Goal: Check status: Check status

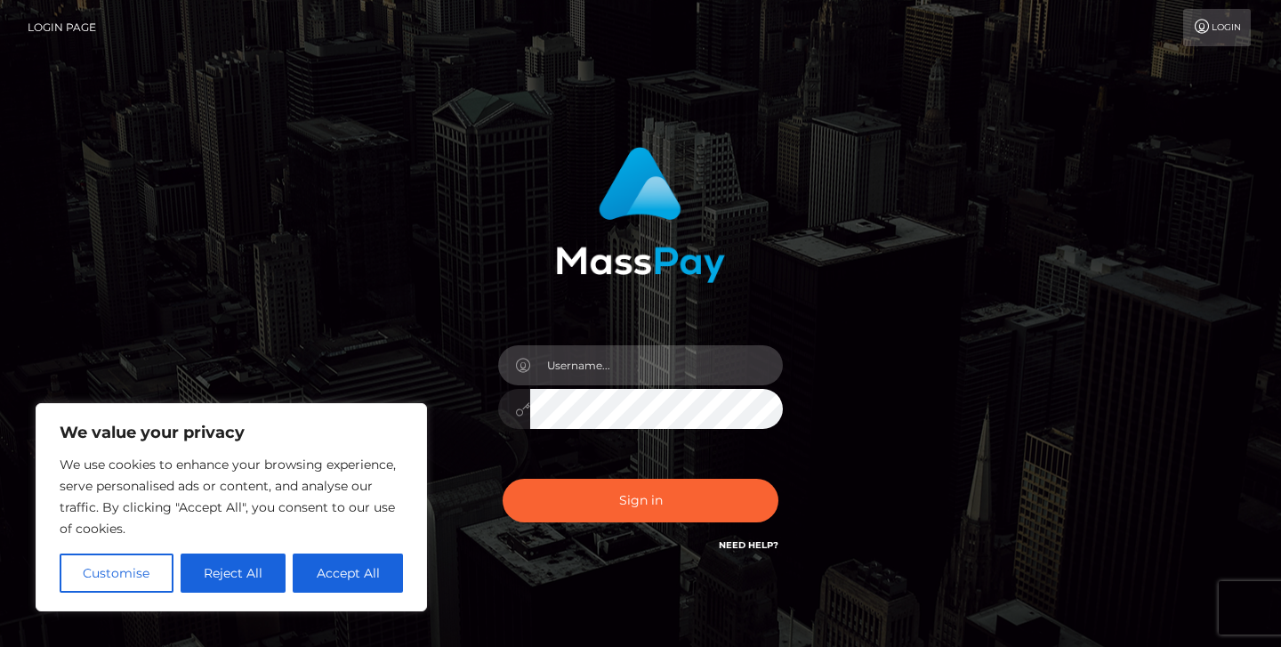
type input "jeremyfeist"
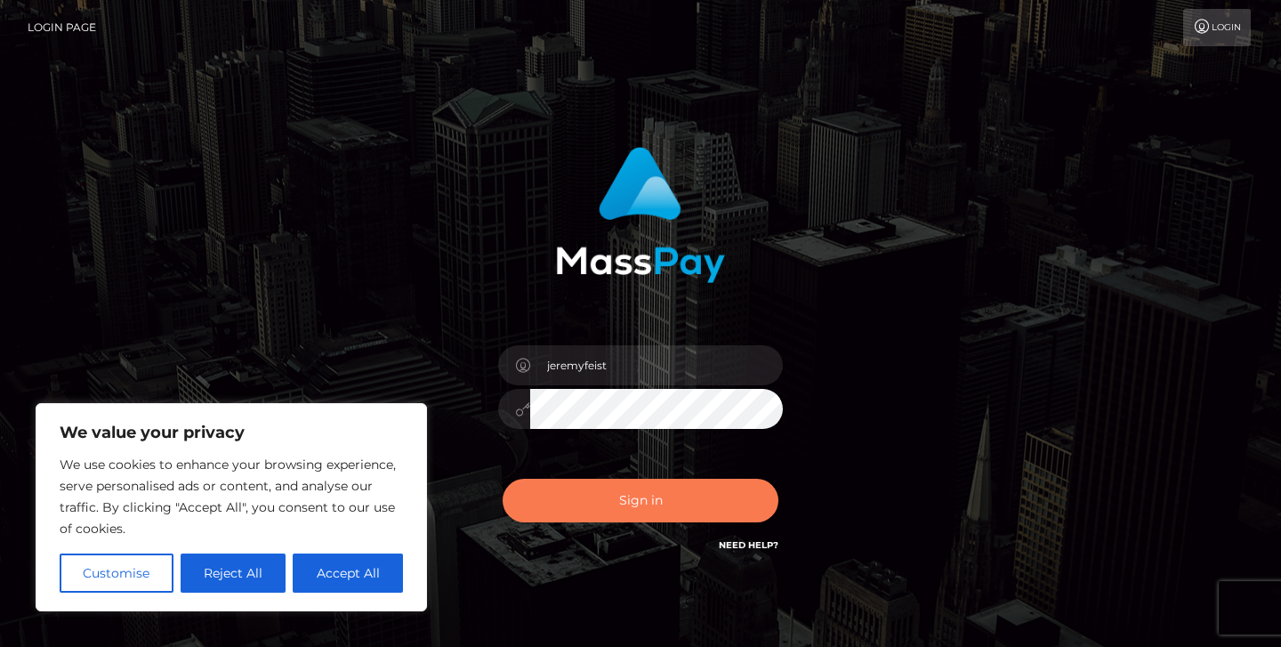
click at [609, 518] on button "Sign in" at bounding box center [641, 501] width 276 height 44
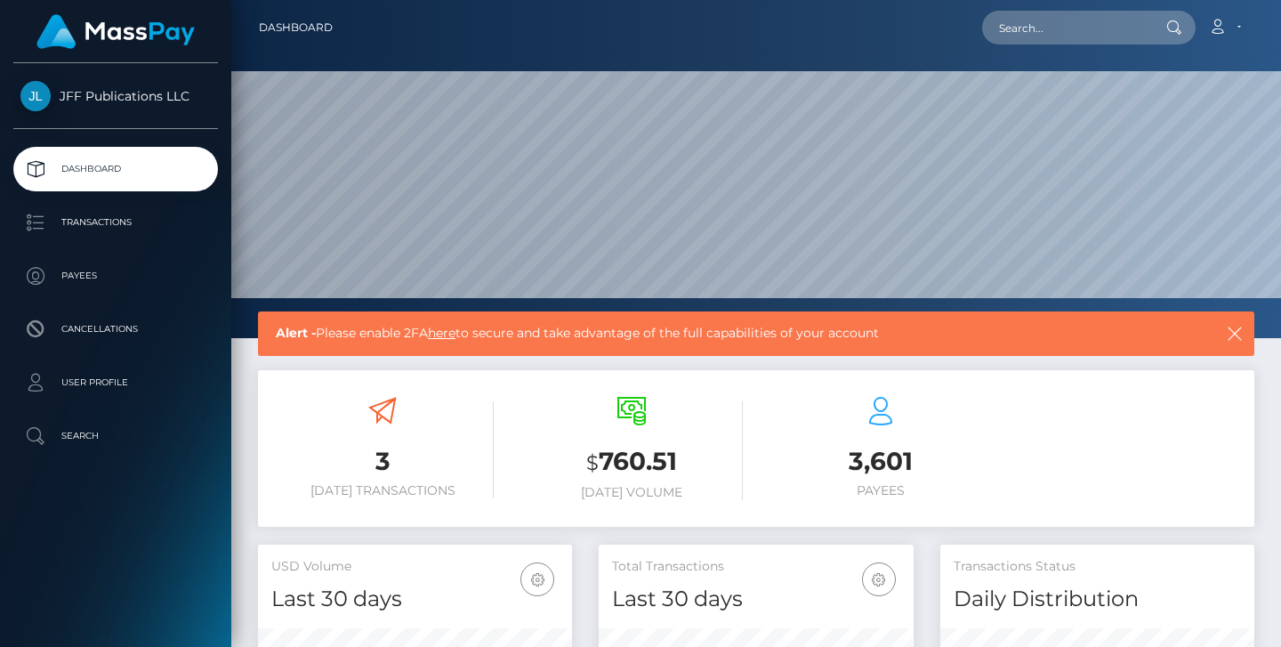
scroll to position [314, 315]
click at [137, 237] on link "Transactions" at bounding box center [115, 222] width 205 height 44
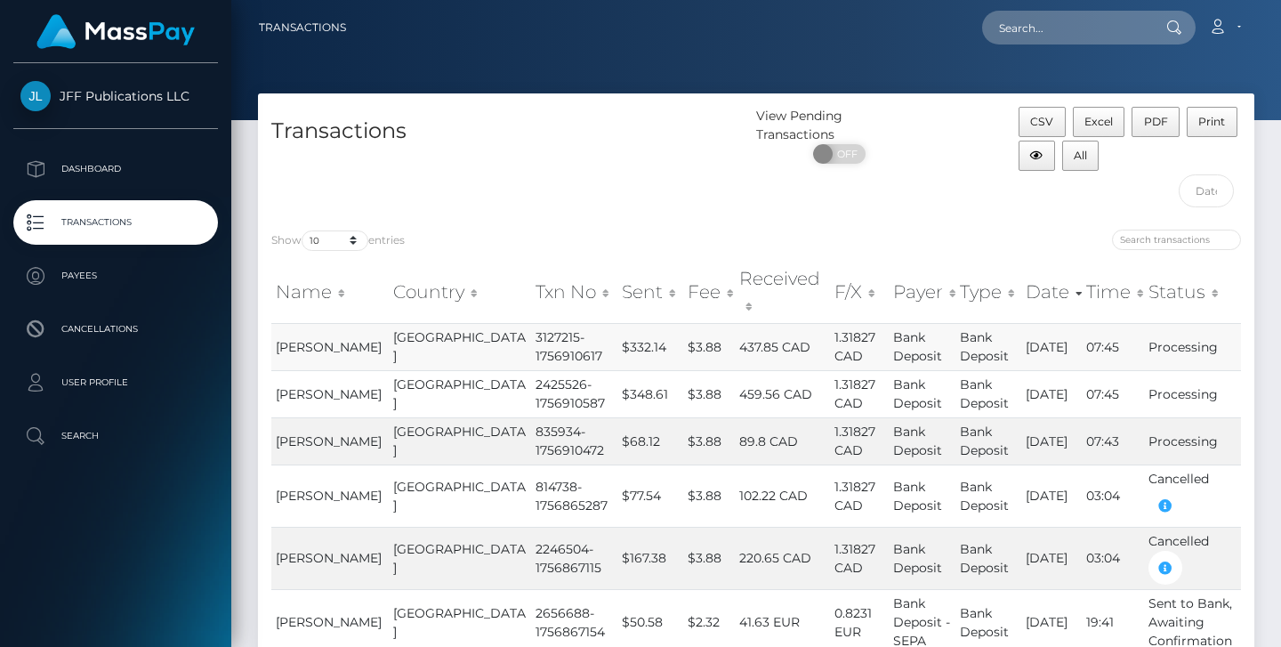
click at [531, 323] on td "3127215-1756910617" at bounding box center [574, 346] width 87 height 47
copy td "3127215"
click at [488, 136] on h4 "Transactions" at bounding box center [507, 131] width 472 height 31
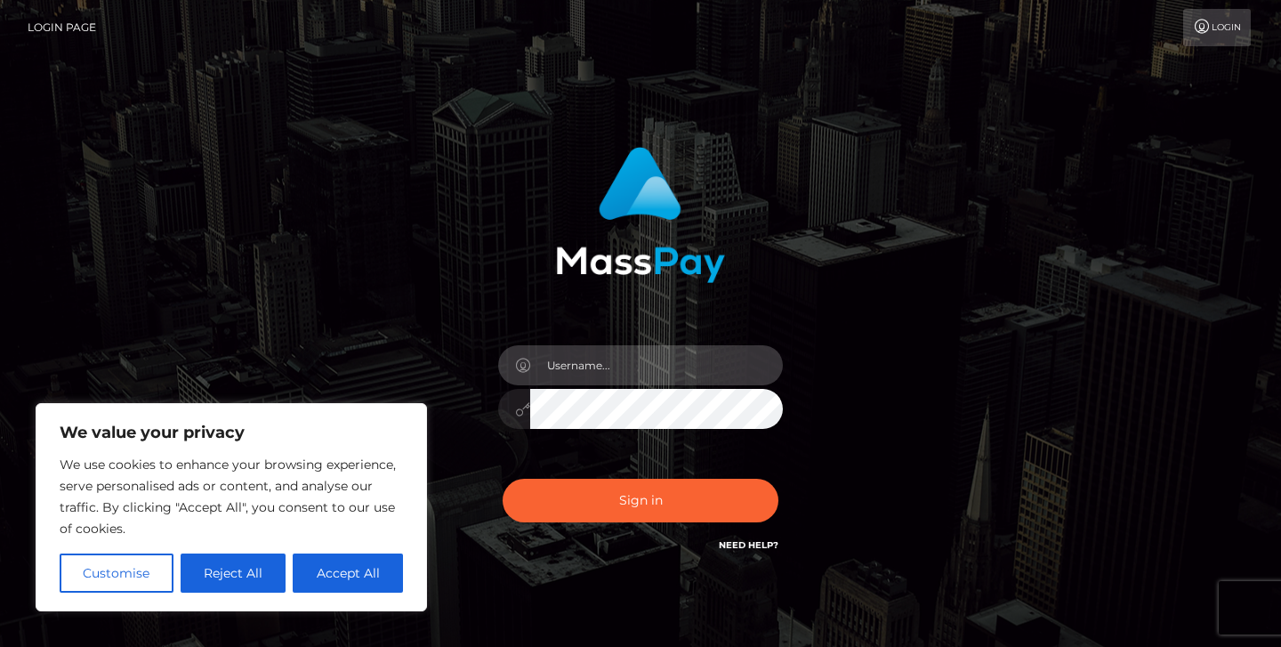
type input "jeremyfeist"
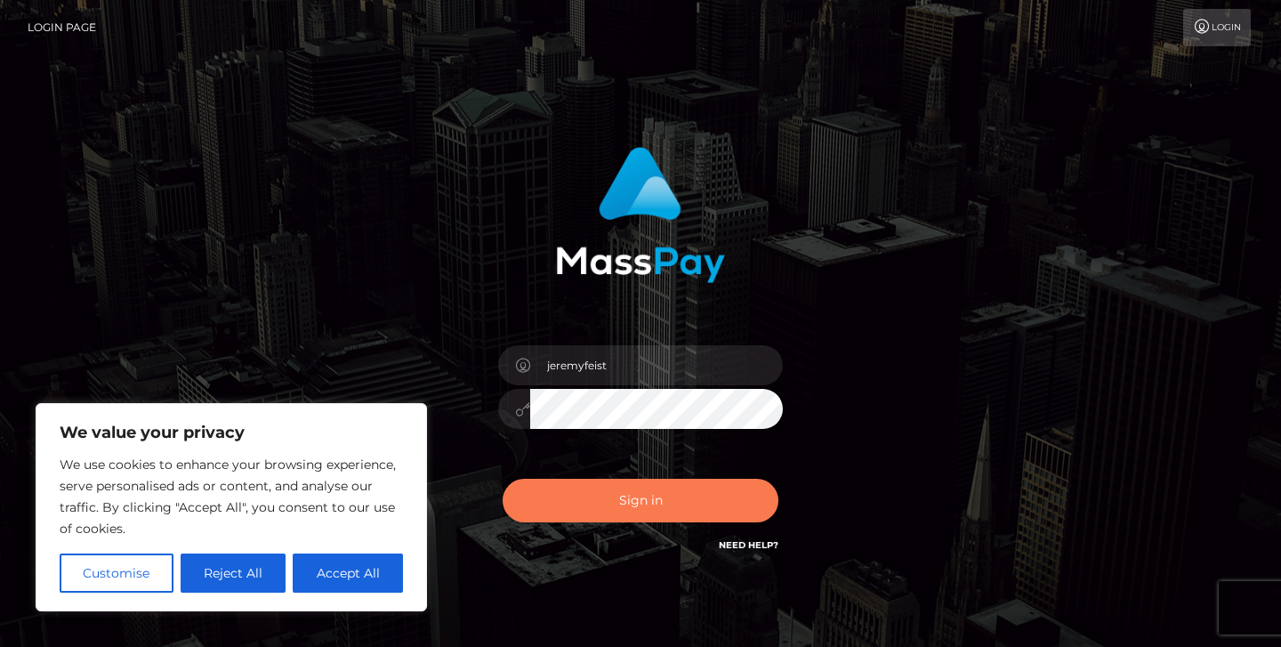
click at [643, 505] on button "Sign in" at bounding box center [641, 501] width 276 height 44
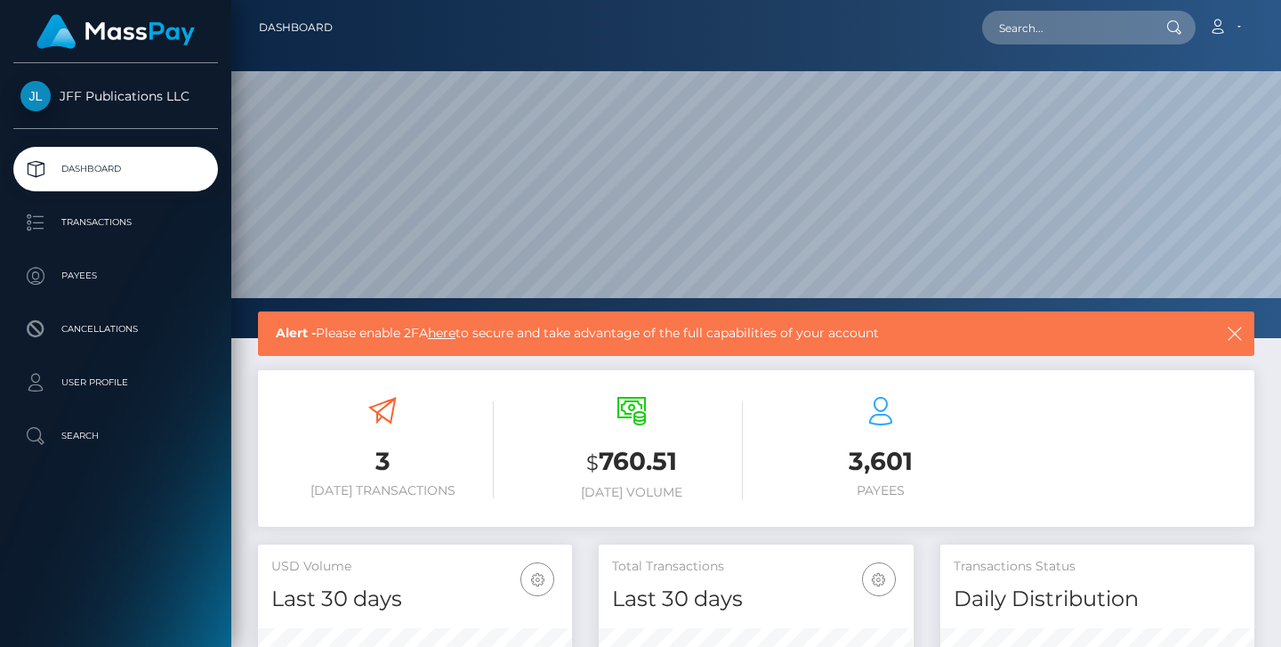
click at [132, 218] on p "Transactions" at bounding box center [115, 222] width 190 height 27
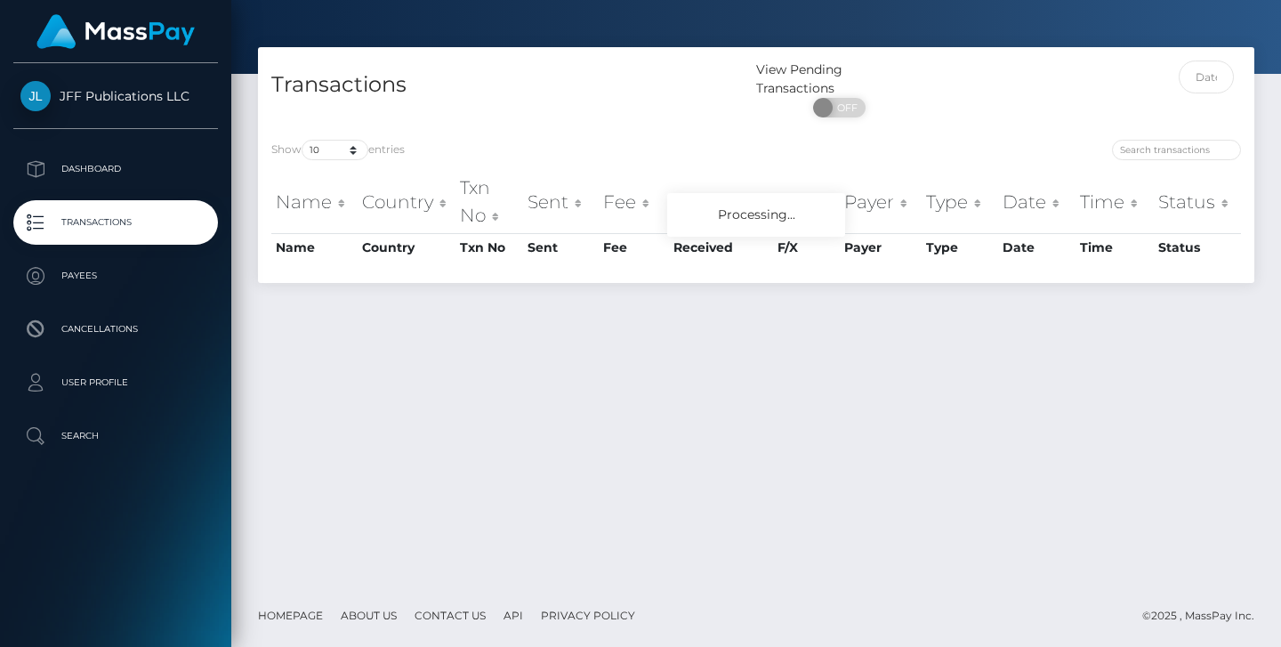
scroll to position [45, 0]
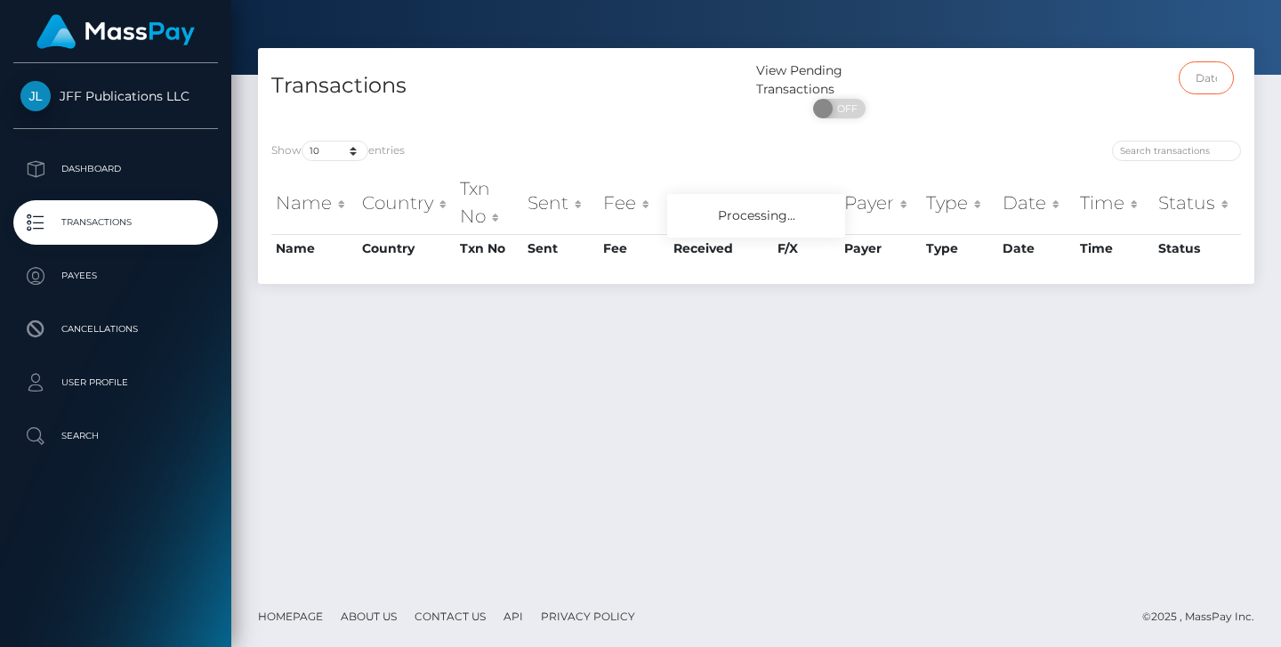
click at [1211, 65] on input "text" at bounding box center [1207, 77] width 56 height 33
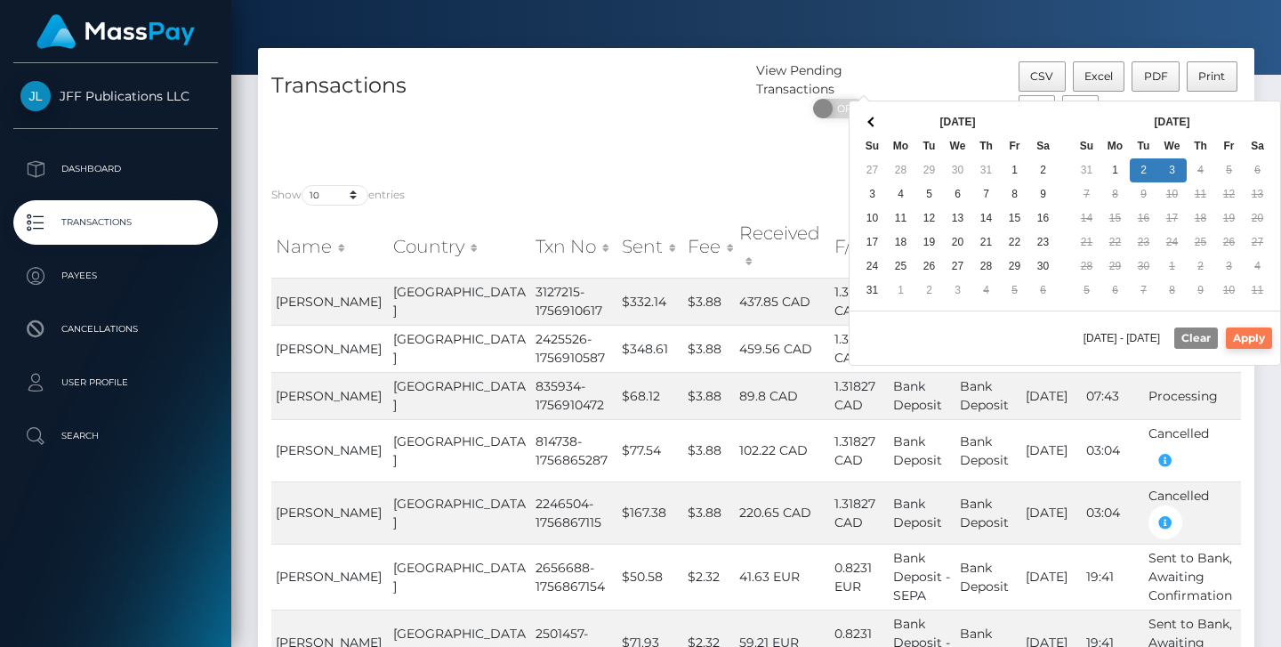
click at [1244, 337] on button "Apply" at bounding box center [1249, 337] width 46 height 21
type input "[DATE] - [DATE]"
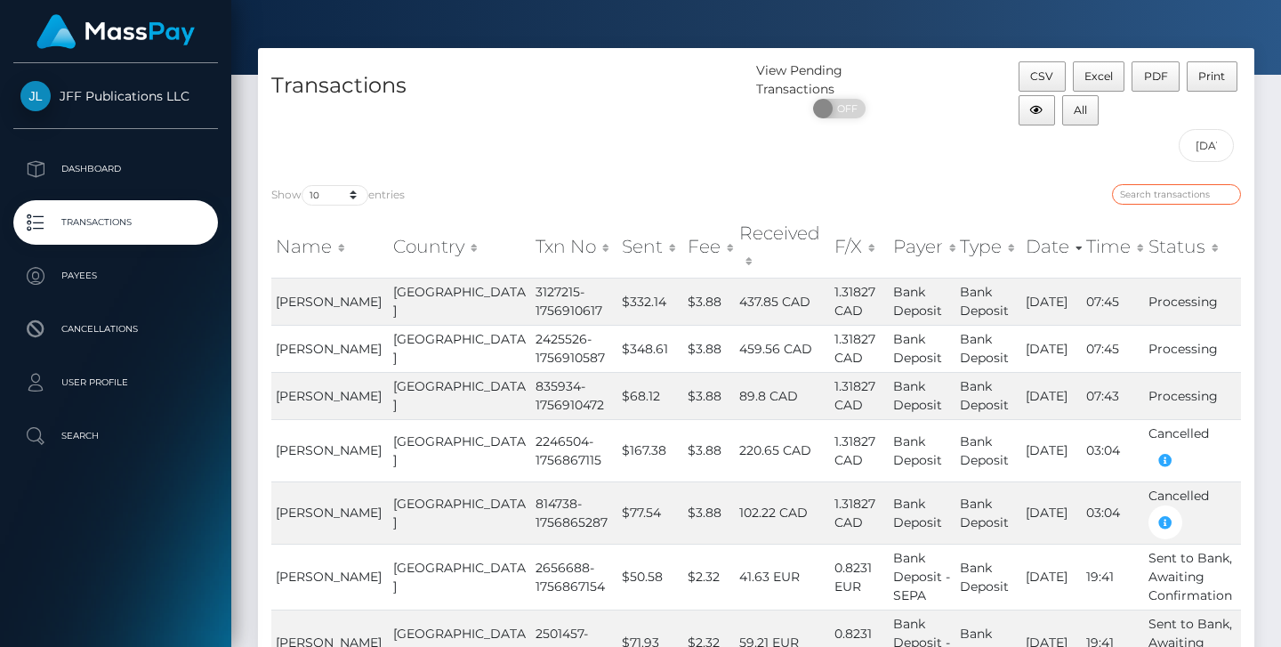
click at [1182, 195] on input "search" at bounding box center [1176, 194] width 129 height 20
paste input "2453990"
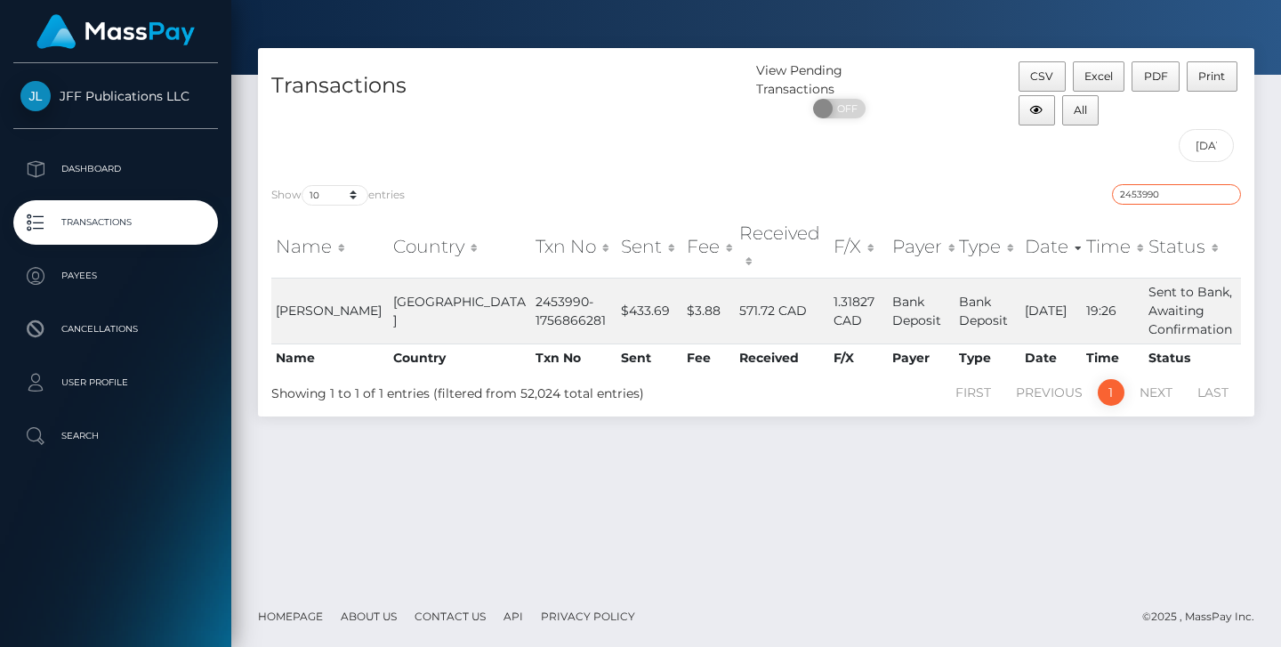
type input "2453990"
click at [730, 207] on div "Show 10 25 50 100 250 500 1,000 3,500 entries" at bounding box center [507, 196] width 472 height 25
click at [1225, 198] on input "2453990" at bounding box center [1176, 194] width 129 height 20
paste input "290848"
type input "290848"
